Goal: Check status: Check status

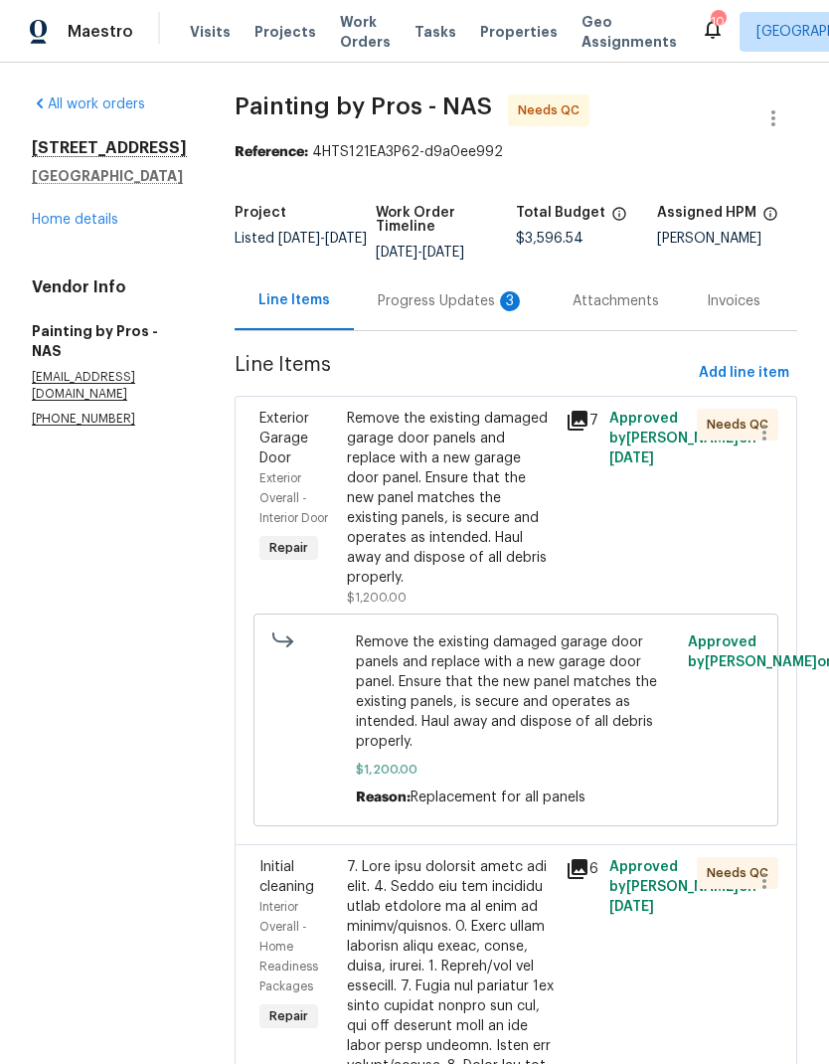
click at [425, 311] on div "Progress Updates 3" at bounding box center [451, 301] width 147 height 20
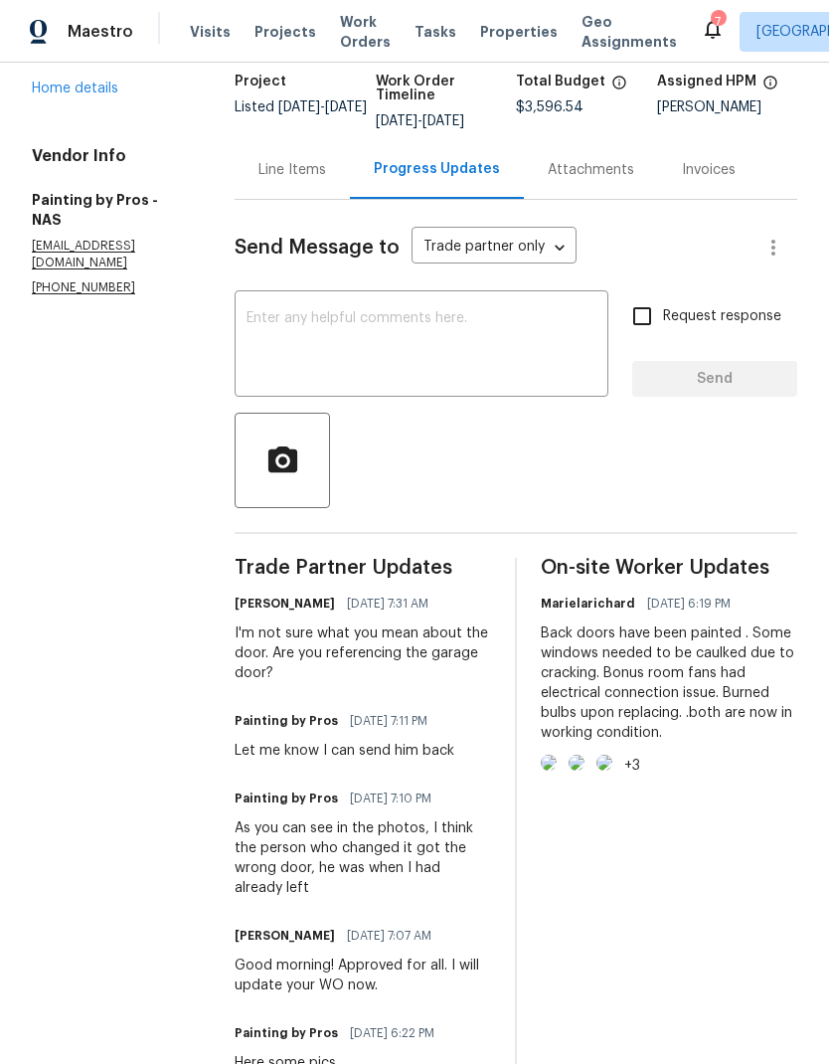
scroll to position [133, 0]
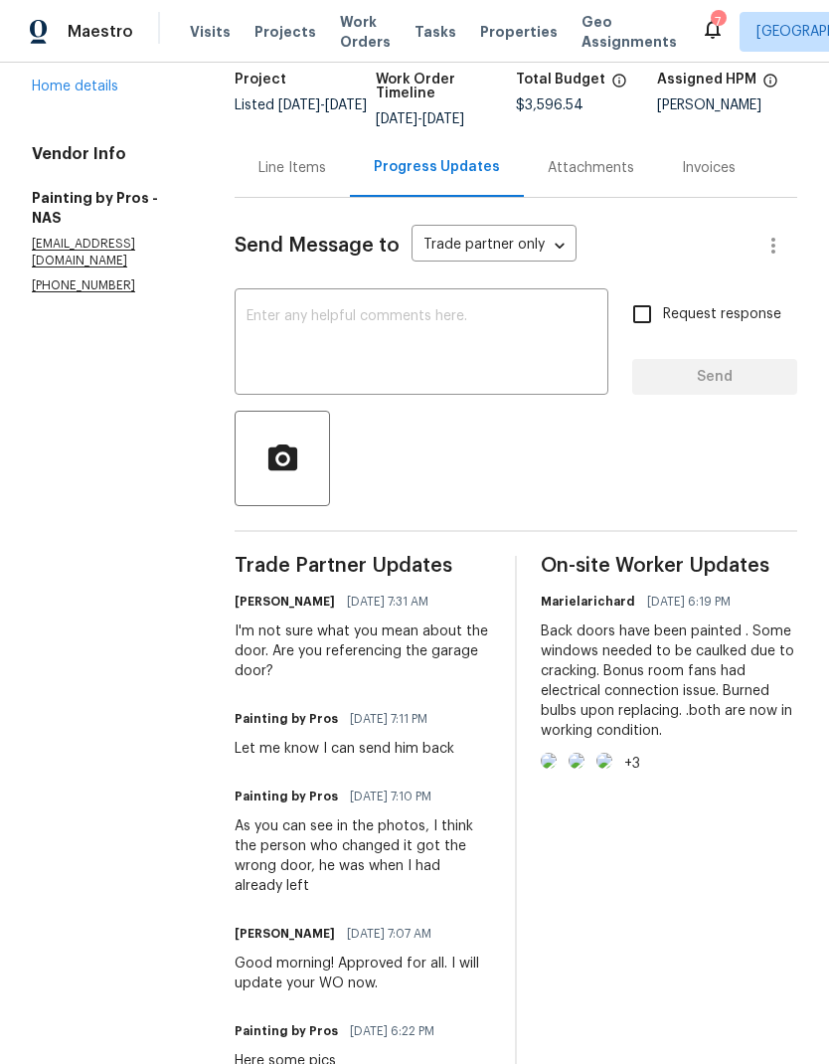
click at [557, 768] on img at bounding box center [549, 761] width 16 height 16
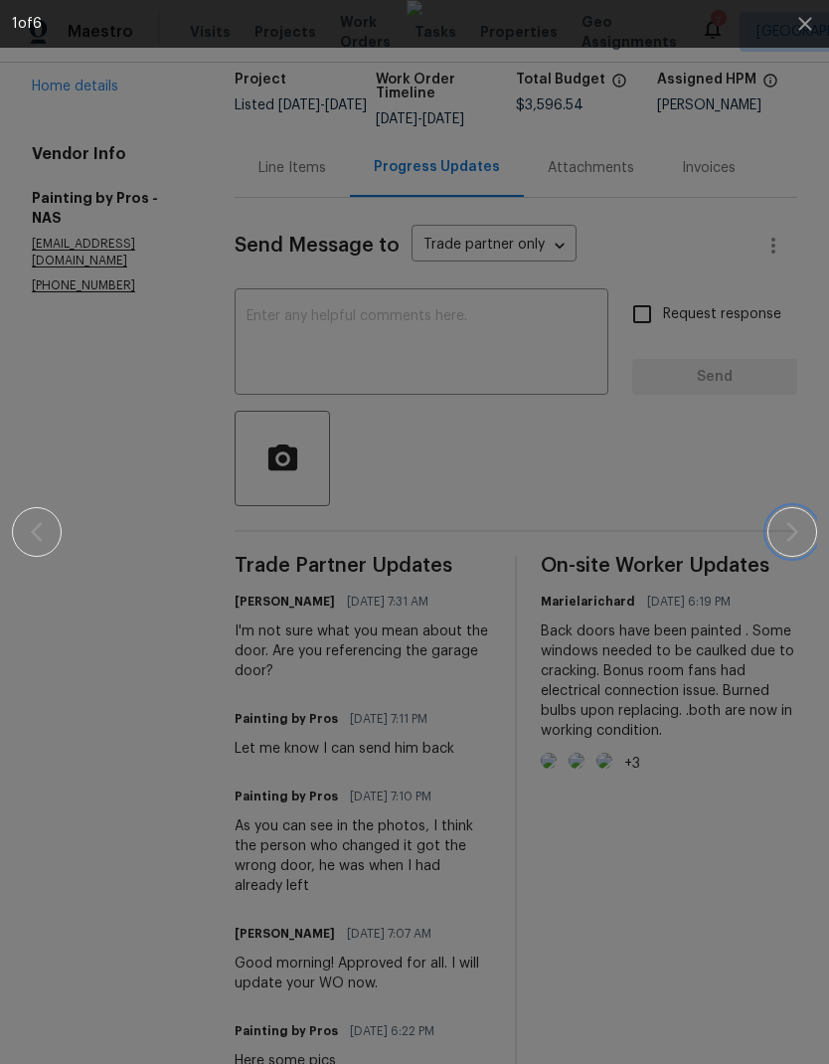
click at [786, 534] on icon "button" at bounding box center [792, 532] width 24 height 24
click at [793, 529] on icon "button" at bounding box center [792, 532] width 12 height 20
click at [787, 533] on icon "button" at bounding box center [792, 532] width 24 height 24
click at [787, 525] on icon "button" at bounding box center [792, 532] width 24 height 24
click at [785, 528] on icon "button" at bounding box center [792, 532] width 24 height 24
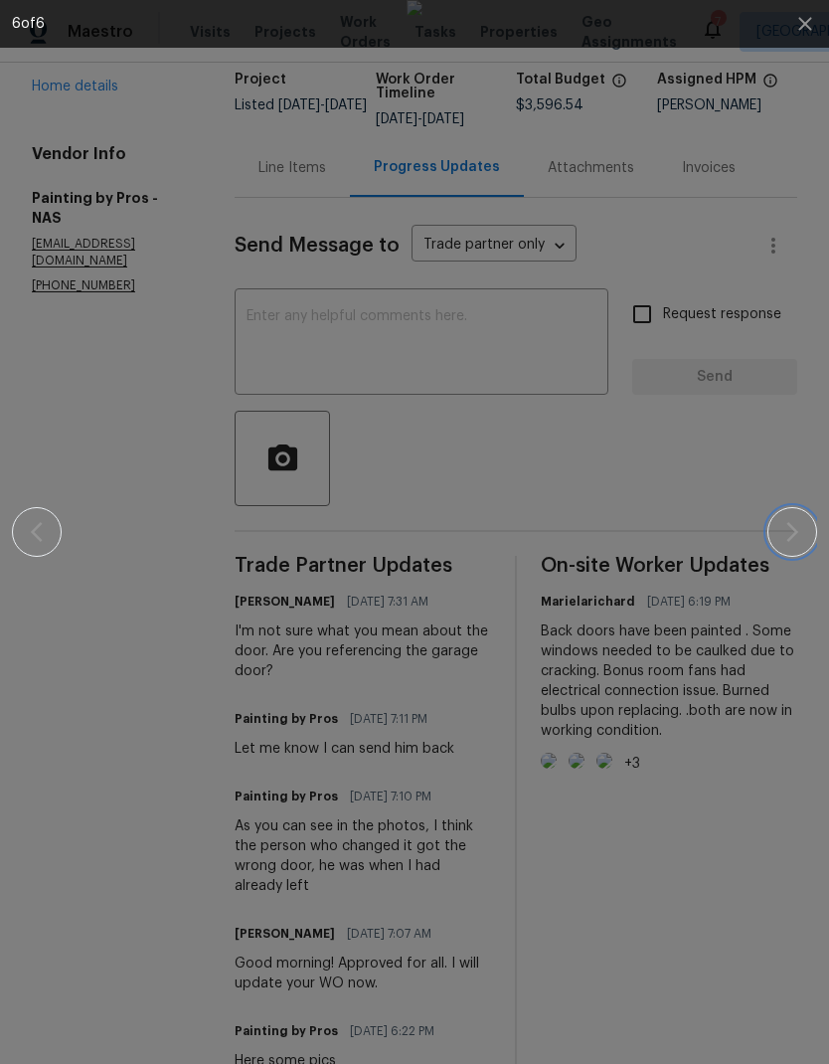
click at [790, 531] on icon "button" at bounding box center [792, 532] width 24 height 24
click at [785, 545] on button "button" at bounding box center [792, 532] width 50 height 50
click at [799, 37] on button "button" at bounding box center [805, 24] width 48 height 48
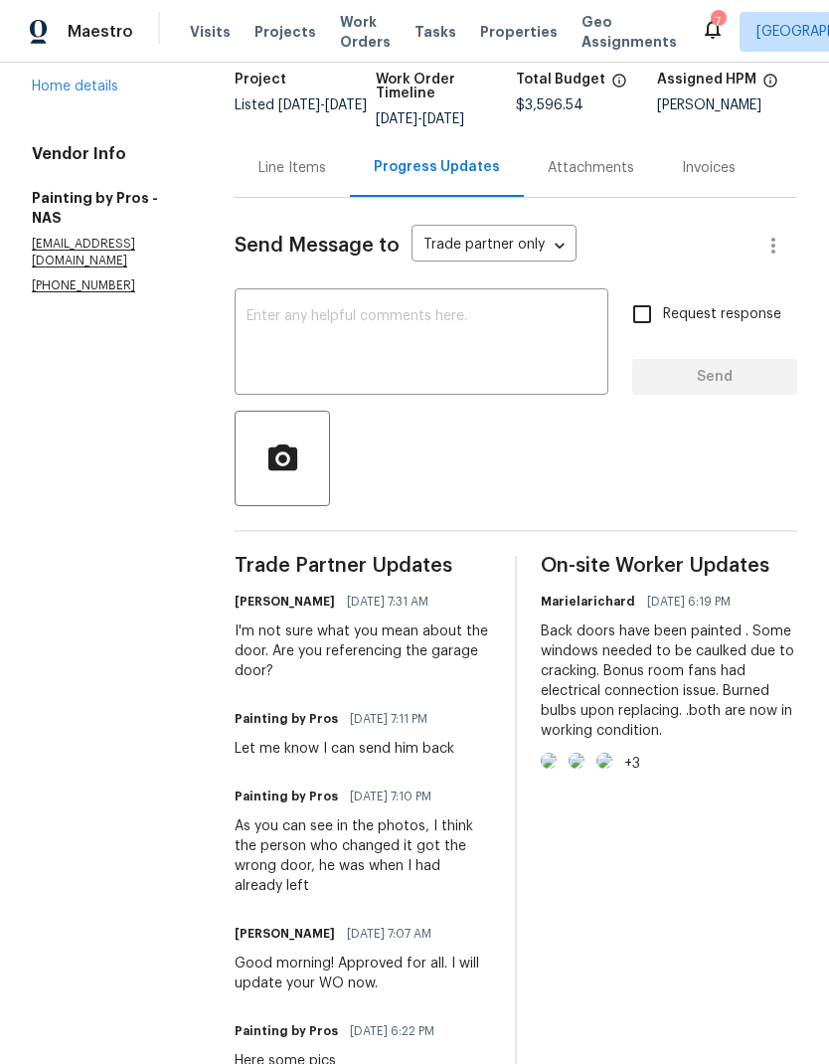
click at [557, 768] on img at bounding box center [549, 761] width 16 height 16
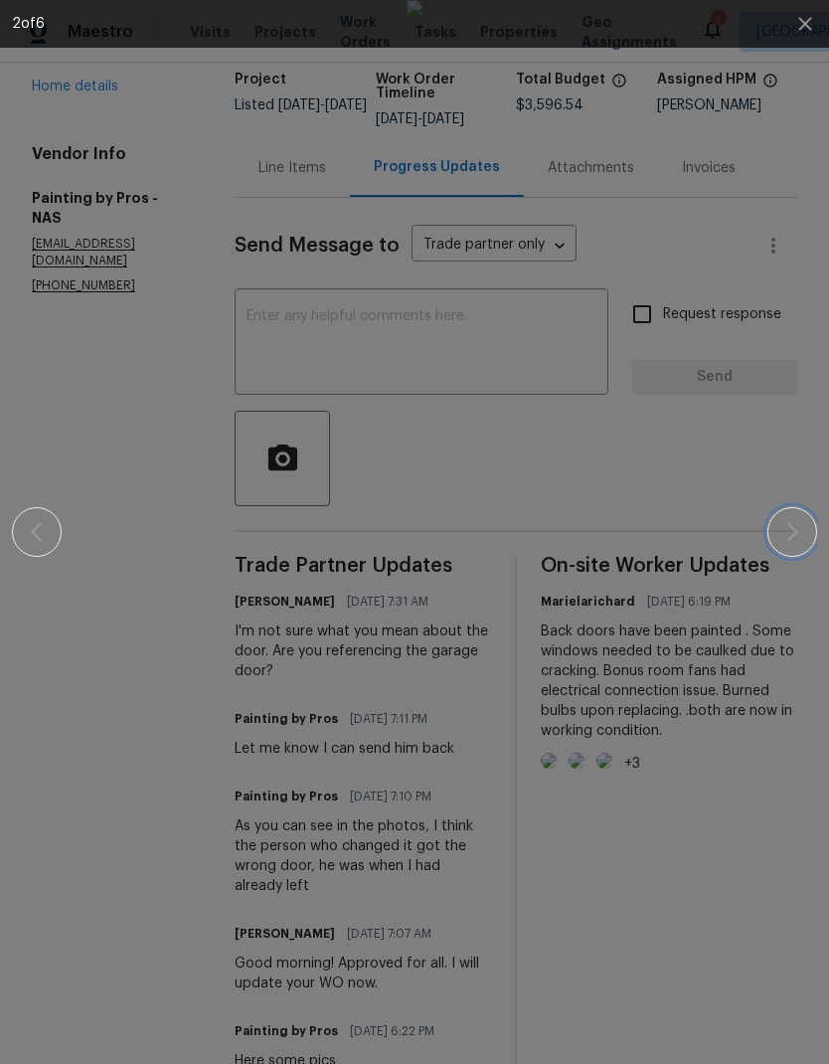
click at [802, 537] on icon "button" at bounding box center [792, 532] width 24 height 24
click at [793, 540] on icon "button" at bounding box center [792, 532] width 24 height 24
click at [792, 540] on icon "button" at bounding box center [792, 532] width 24 height 24
click at [791, 555] on button "button" at bounding box center [792, 532] width 50 height 50
click at [795, 28] on icon "button" at bounding box center [805, 24] width 24 height 24
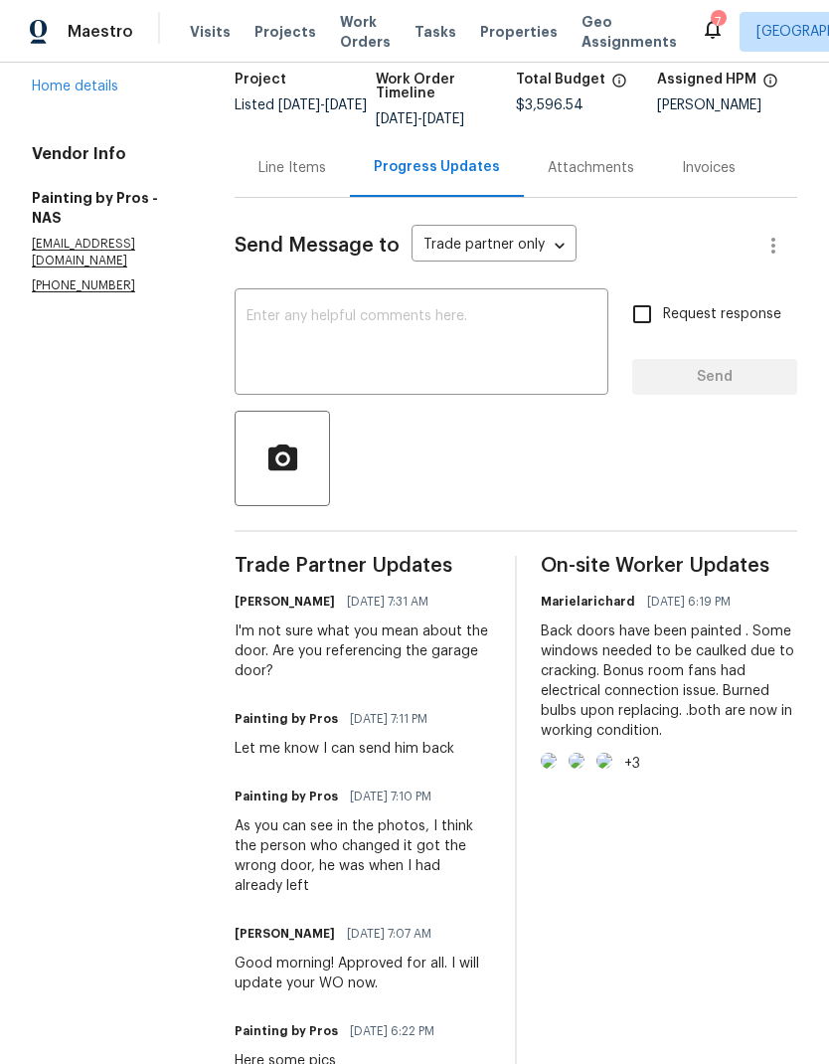
click at [318, 178] on div "Line Items" at bounding box center [292, 168] width 68 height 20
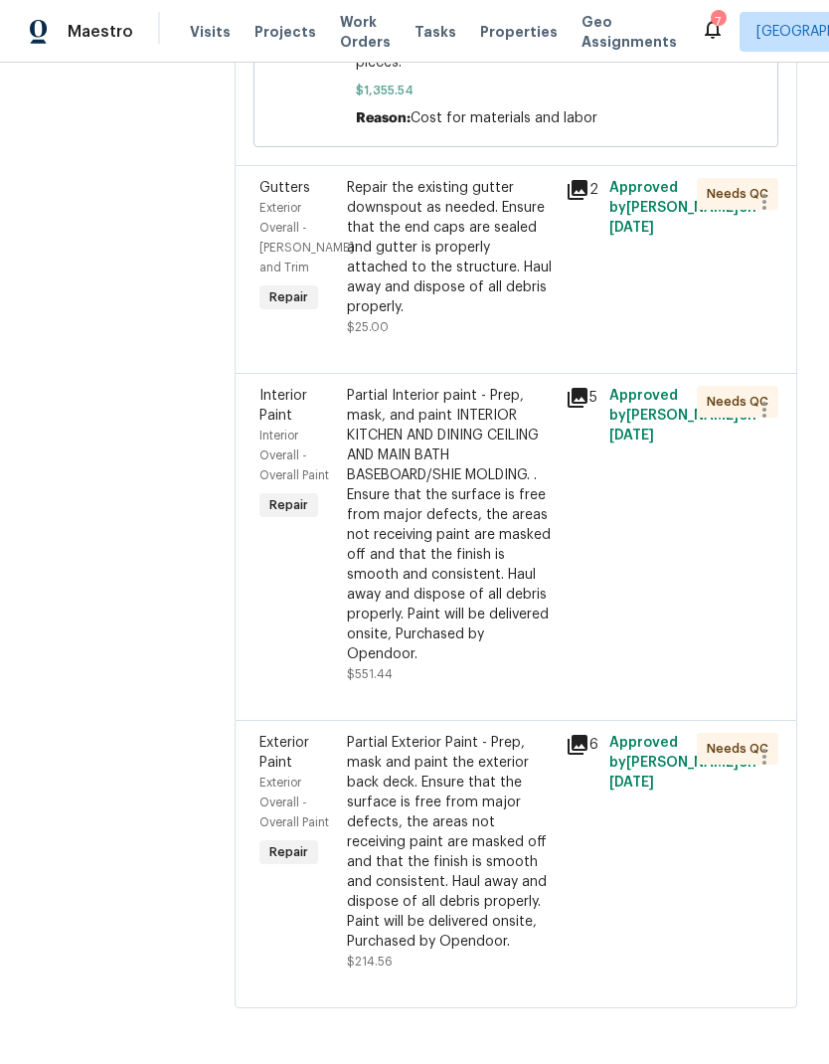
scroll to position [3015, 0]
click at [482, 285] on div "Repair the existing gutter downspout as needed. Ensure that the end caps are se…" at bounding box center [450, 247] width 207 height 139
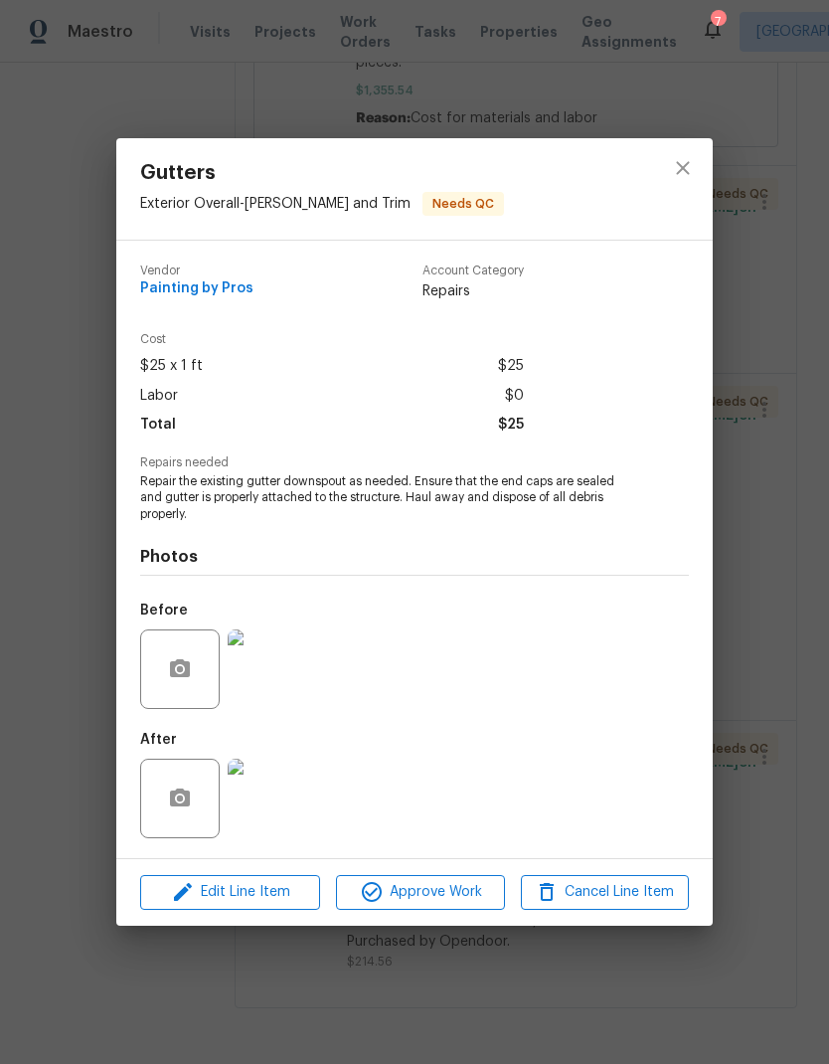
click at [250, 801] on img at bounding box center [268, 798] width 80 height 80
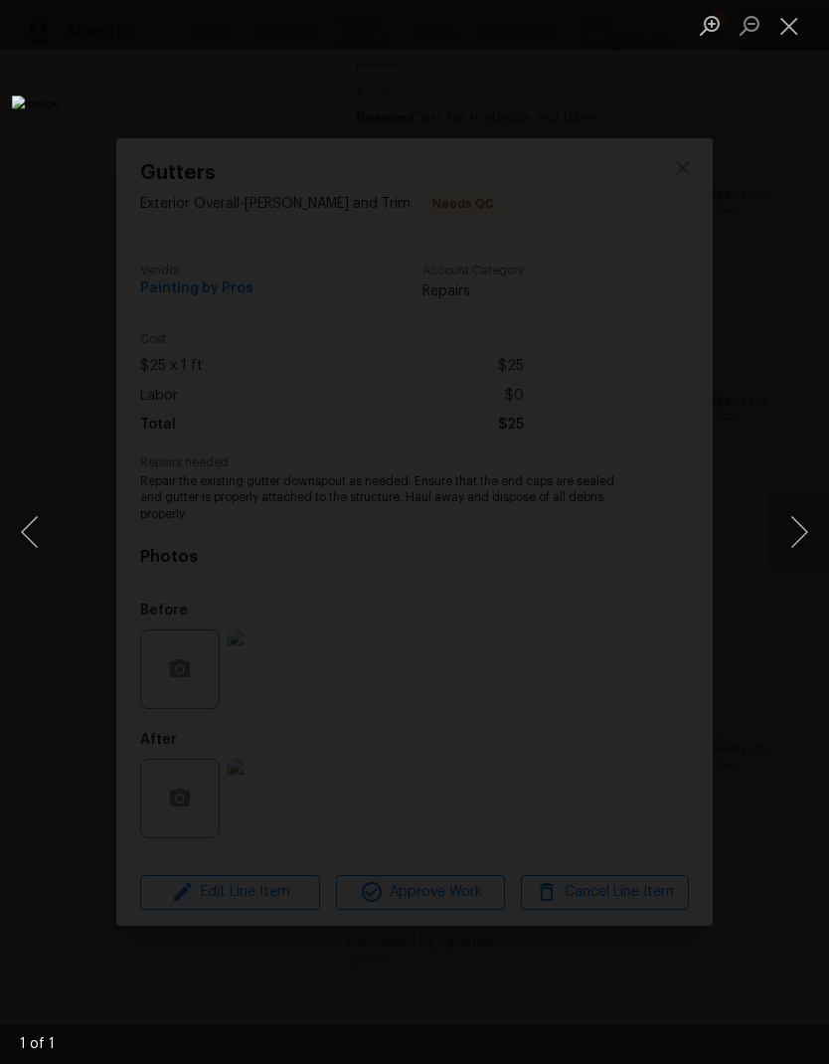
click at [795, 23] on button "Close lightbox" at bounding box center [789, 25] width 40 height 35
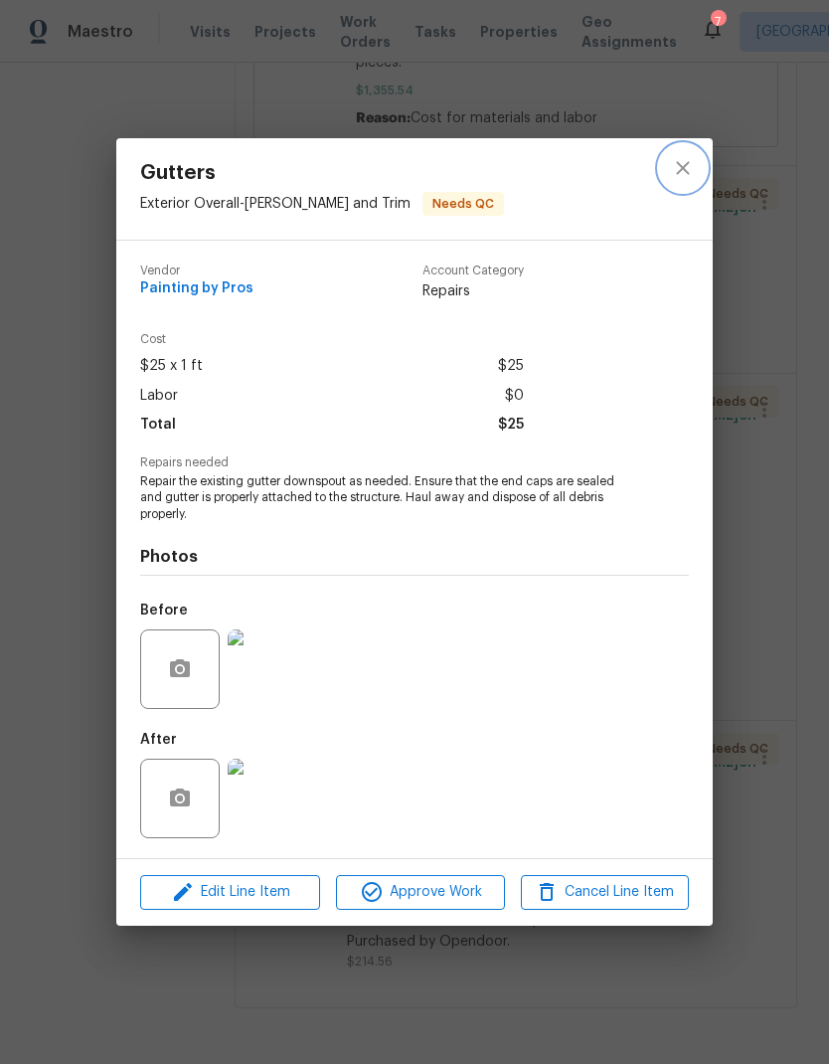
click at [681, 159] on icon "close" at bounding box center [683, 168] width 24 height 24
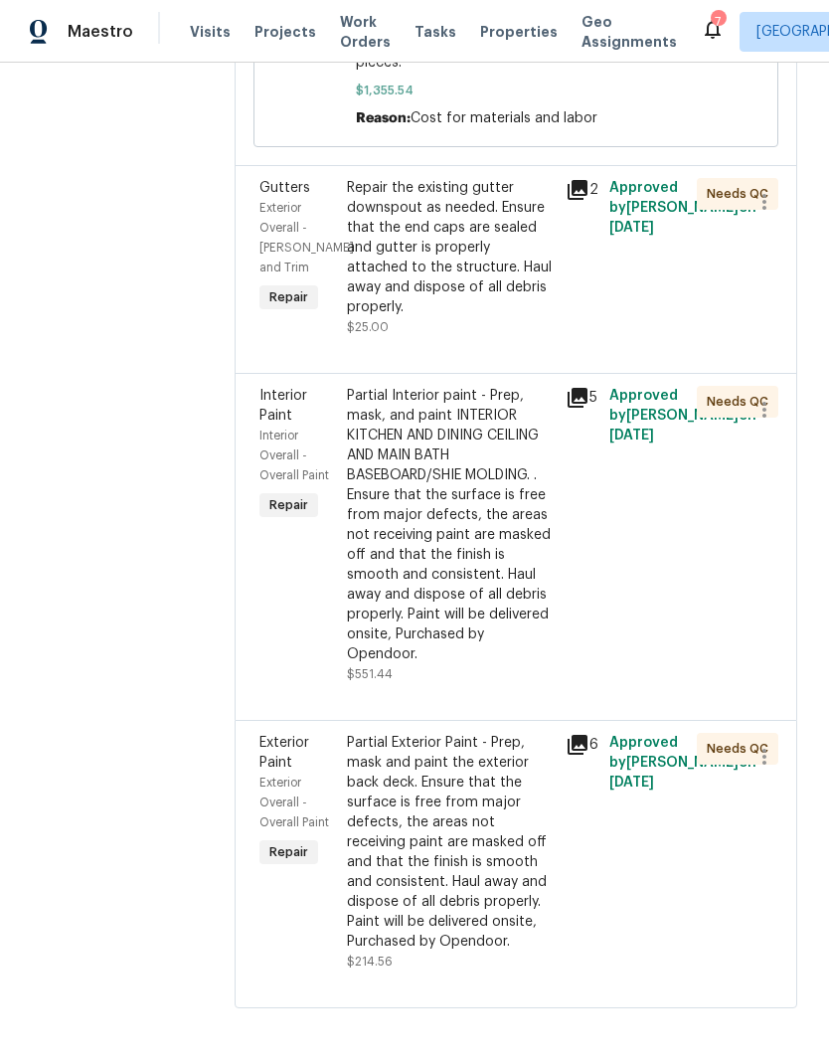
scroll to position [80, 0]
click at [447, 791] on div "Partial Exterior Paint - Prep, mask and paint the exterior back deck. Ensure th…" at bounding box center [450, 842] width 207 height 219
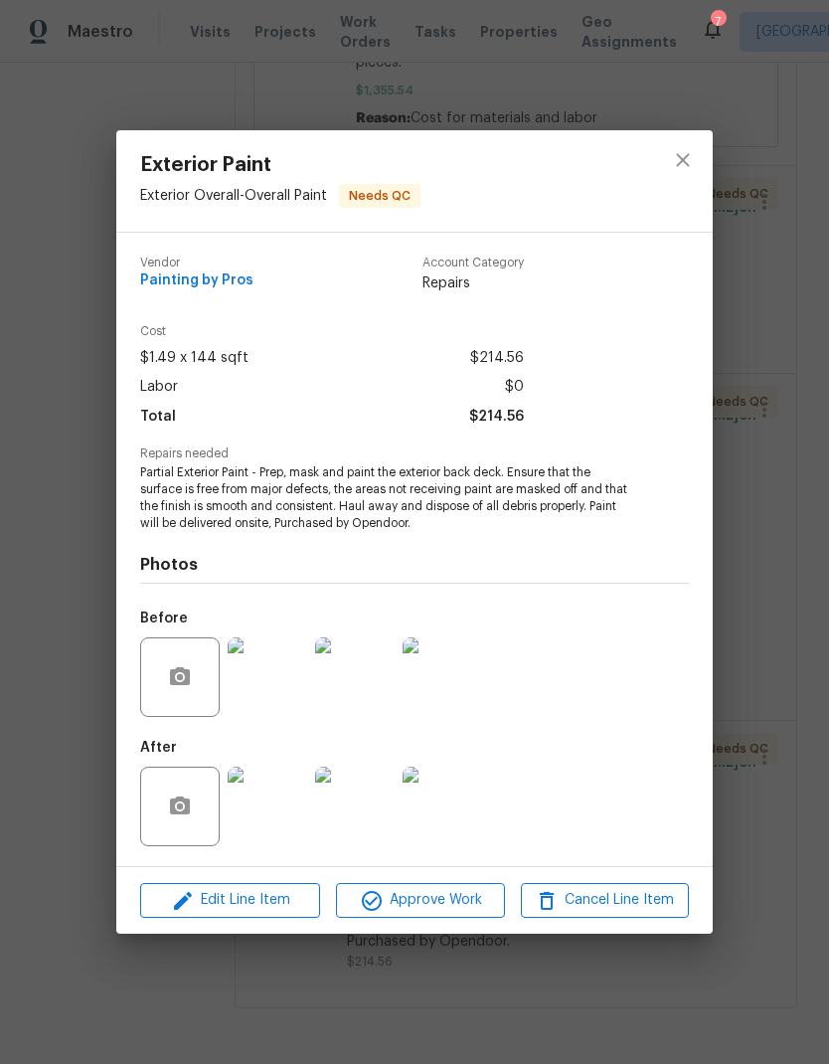
click at [270, 796] on img at bounding box center [268, 806] width 80 height 80
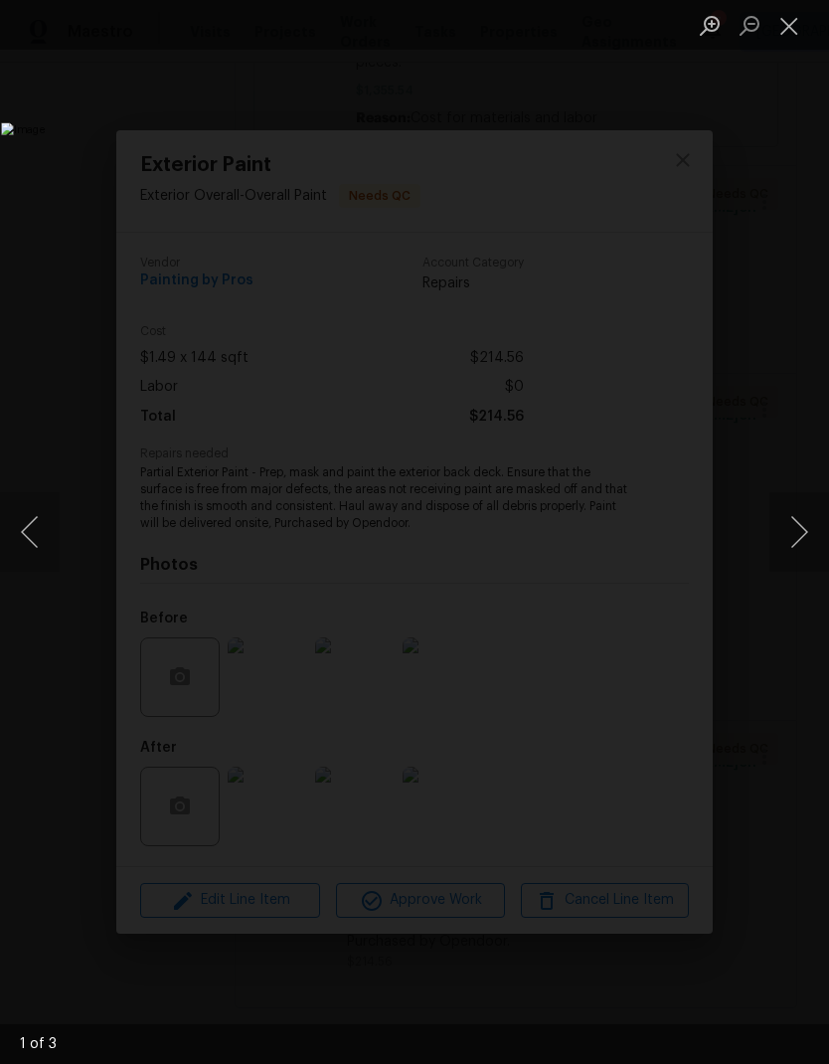
click at [797, 542] on button "Next image" at bounding box center [799, 532] width 60 height 80
click at [798, 537] on button "Next image" at bounding box center [799, 532] width 60 height 80
click at [798, 23] on button "Close lightbox" at bounding box center [789, 25] width 40 height 35
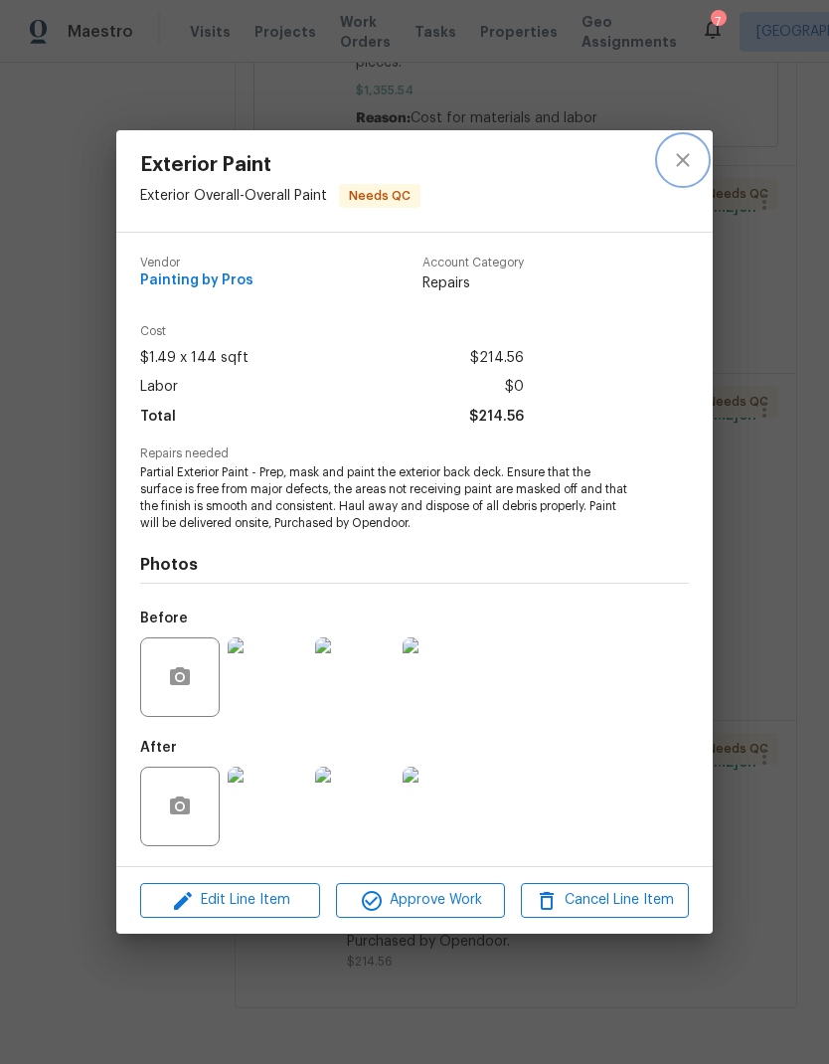
click at [674, 177] on button "close" at bounding box center [683, 160] width 48 height 48
